Goal: Navigation & Orientation: Find specific page/section

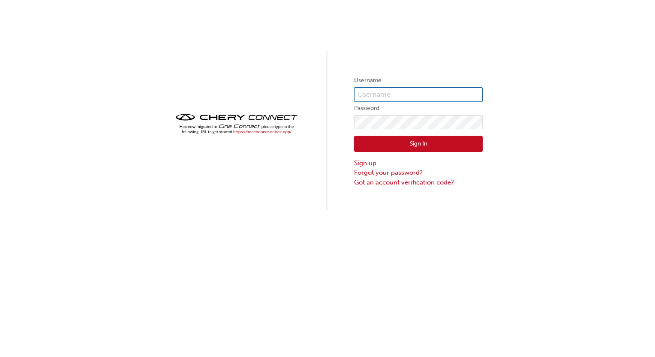
type input "CHAU0054"
click at [403, 144] on button "Sign In" at bounding box center [418, 144] width 129 height 16
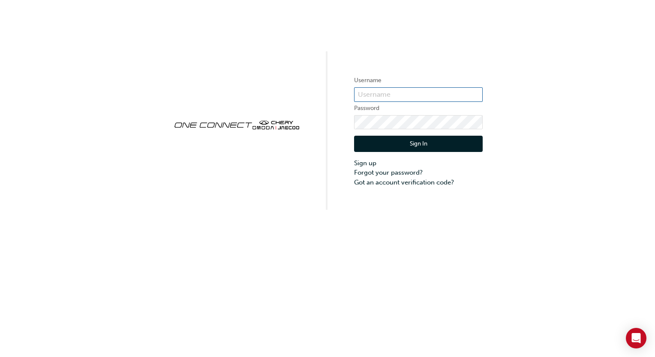
type input "CHAU0054"
click at [379, 140] on button "Sign In" at bounding box center [418, 144] width 129 height 16
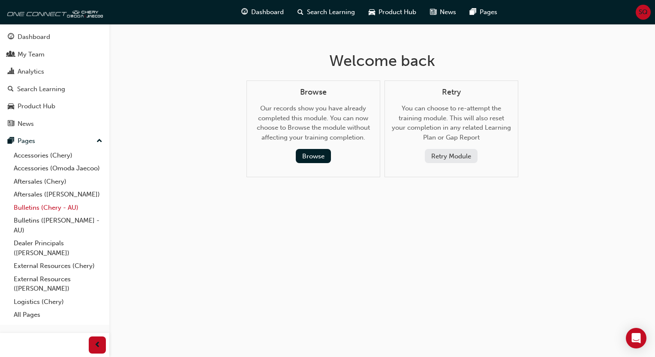
click at [72, 208] on link "Bulletins (Chery - AU)" at bounding box center [58, 207] width 96 height 13
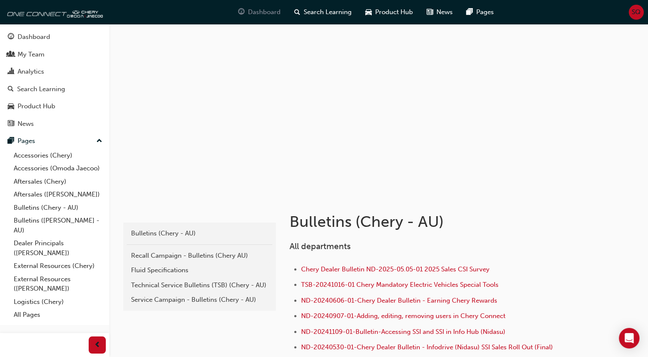
click at [257, 15] on span "Dashboard" at bounding box center [264, 12] width 33 height 10
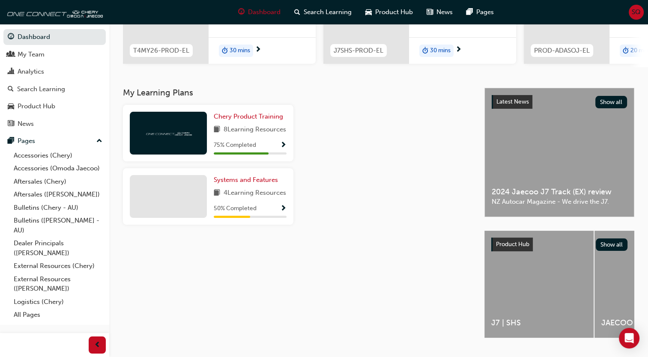
scroll to position [131, 0]
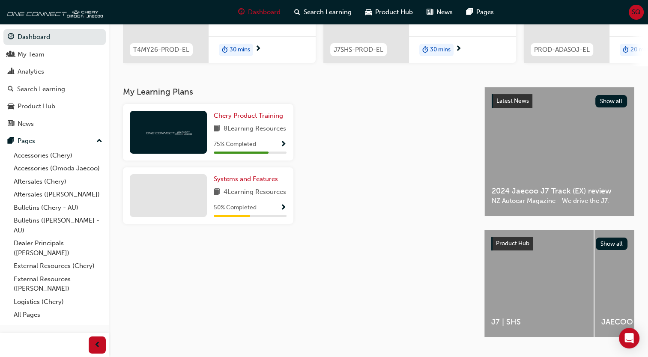
click at [285, 212] on span "Show Progress" at bounding box center [283, 208] width 6 height 8
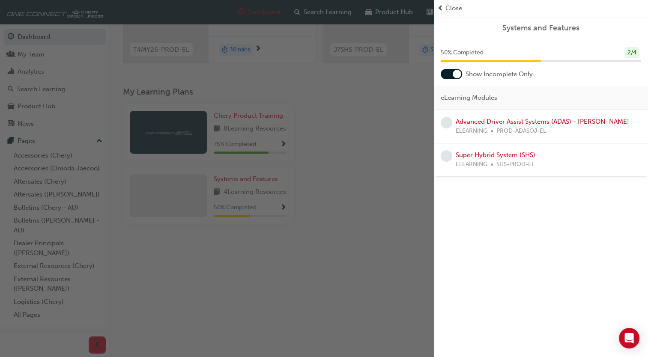
click at [449, 3] on div "Close" at bounding box center [541, 8] width 214 height 17
click at [446, 4] on span "Close" at bounding box center [454, 8] width 17 height 10
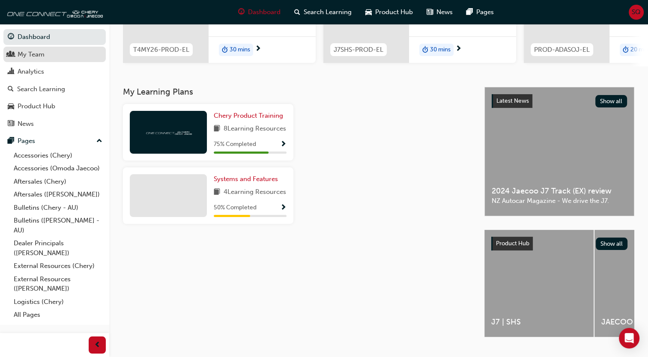
click at [43, 57] on div "My Team" at bounding box center [31, 55] width 27 height 10
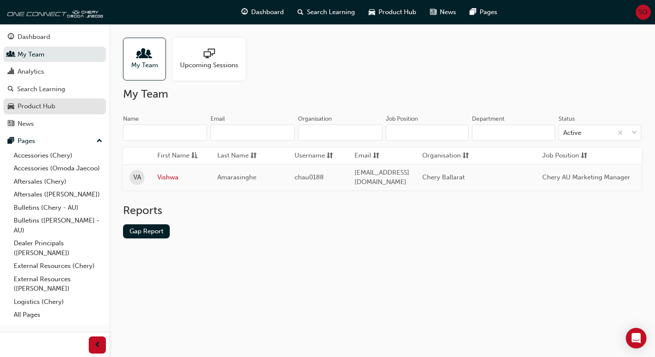
click at [47, 106] on div "Product Hub" at bounding box center [37, 107] width 38 height 10
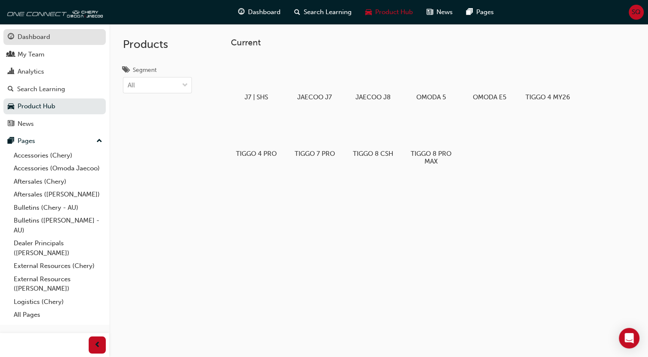
click at [41, 36] on div "Dashboard" at bounding box center [34, 37] width 33 height 10
